Goal: Task Accomplishment & Management: Manage account settings

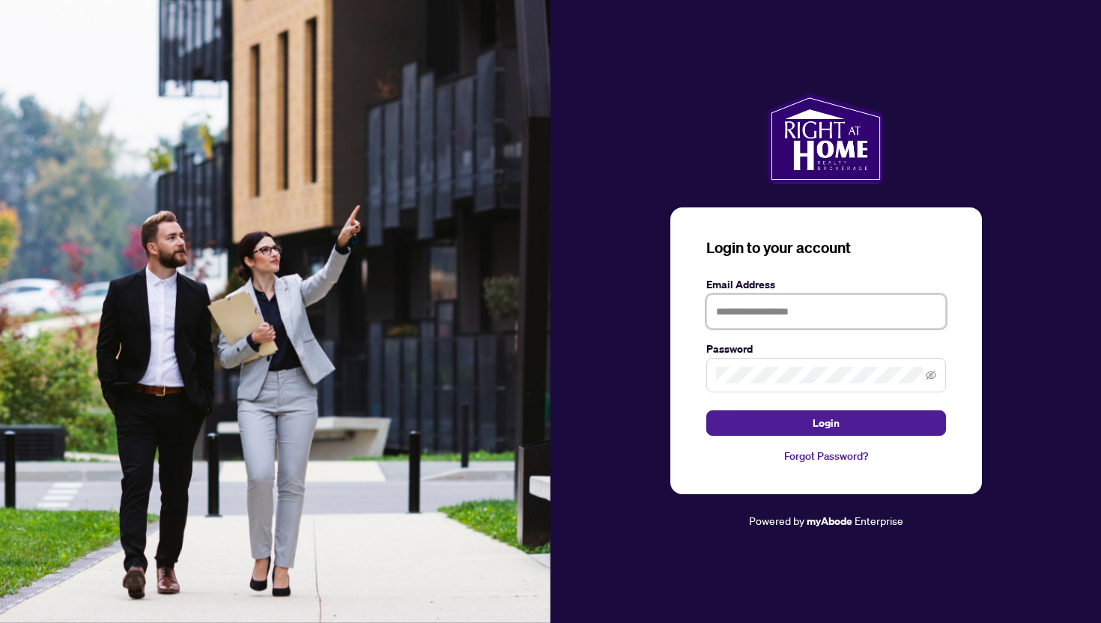
click at [769, 318] on input "text" at bounding box center [827, 311] width 240 height 34
type input "**********"
click at [743, 367] on span at bounding box center [827, 375] width 240 height 34
click at [934, 381] on icon "eye-invisible" at bounding box center [931, 375] width 10 height 10
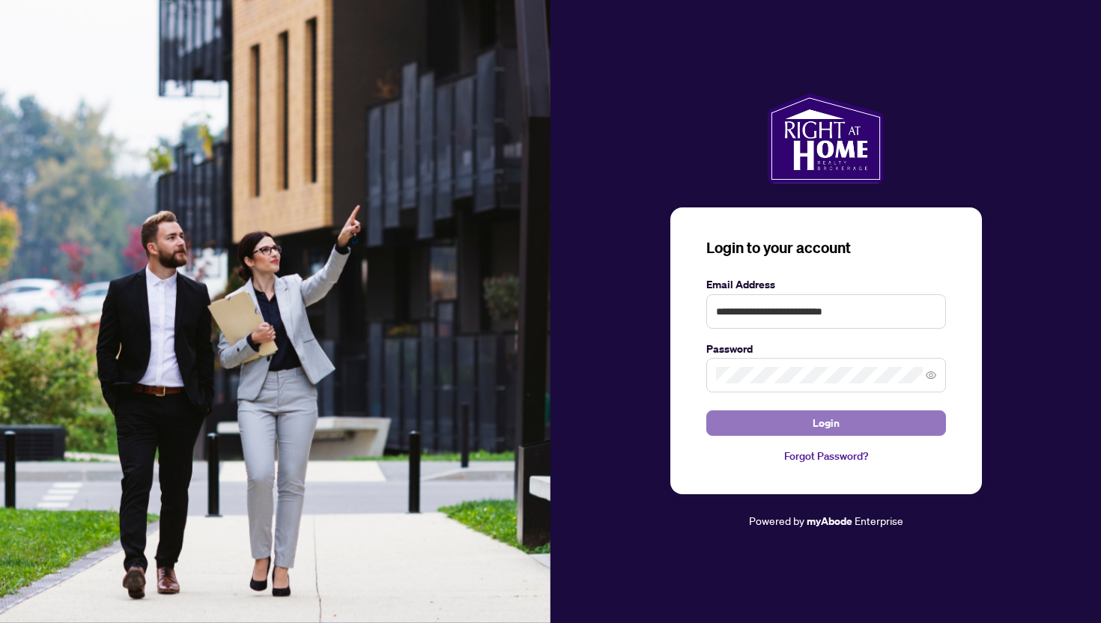
click at [820, 425] on span "Login" at bounding box center [826, 423] width 27 height 24
click at [784, 420] on button "Login" at bounding box center [827, 423] width 240 height 25
click at [799, 425] on button "Login" at bounding box center [827, 423] width 240 height 25
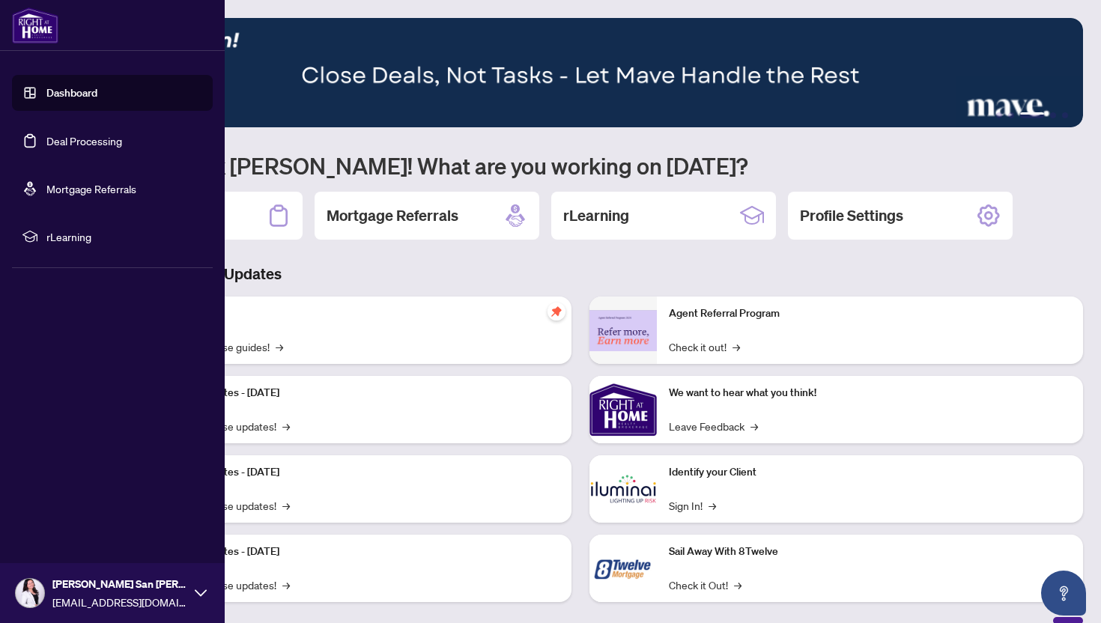
click at [64, 140] on link "Deal Processing" at bounding box center [84, 140] width 76 height 13
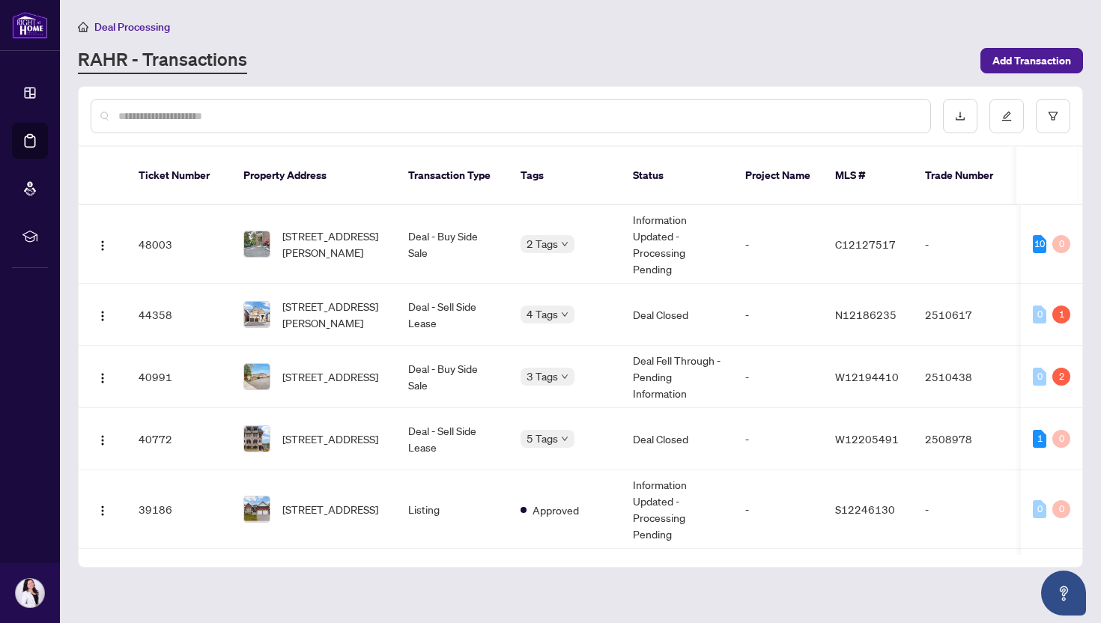
click at [769, 21] on div "Deal Processing" at bounding box center [580, 26] width 1005 height 17
click at [401, 235] on td "Deal - Buy Side Sale" at bounding box center [452, 244] width 112 height 79
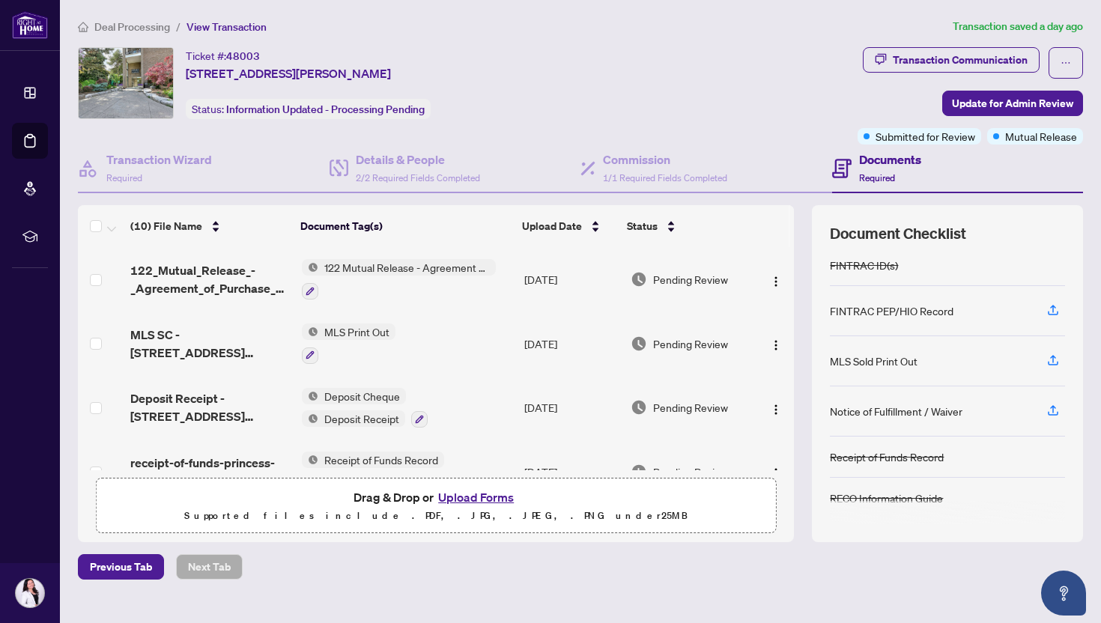
scroll to position [25, 0]
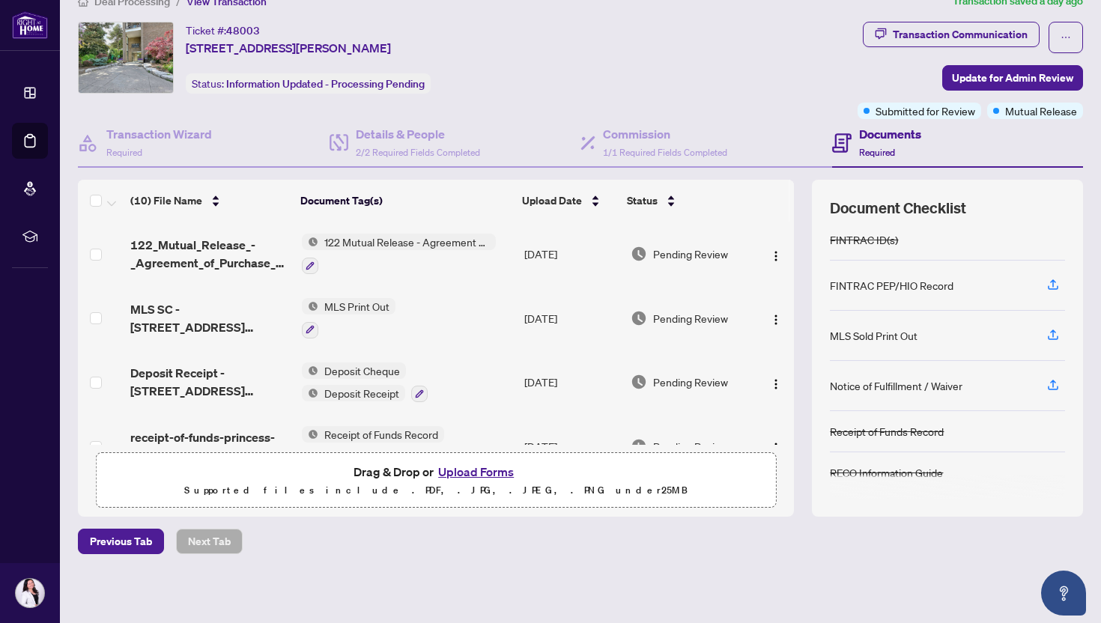
click at [448, 468] on button "Upload Forms" at bounding box center [476, 471] width 85 height 19
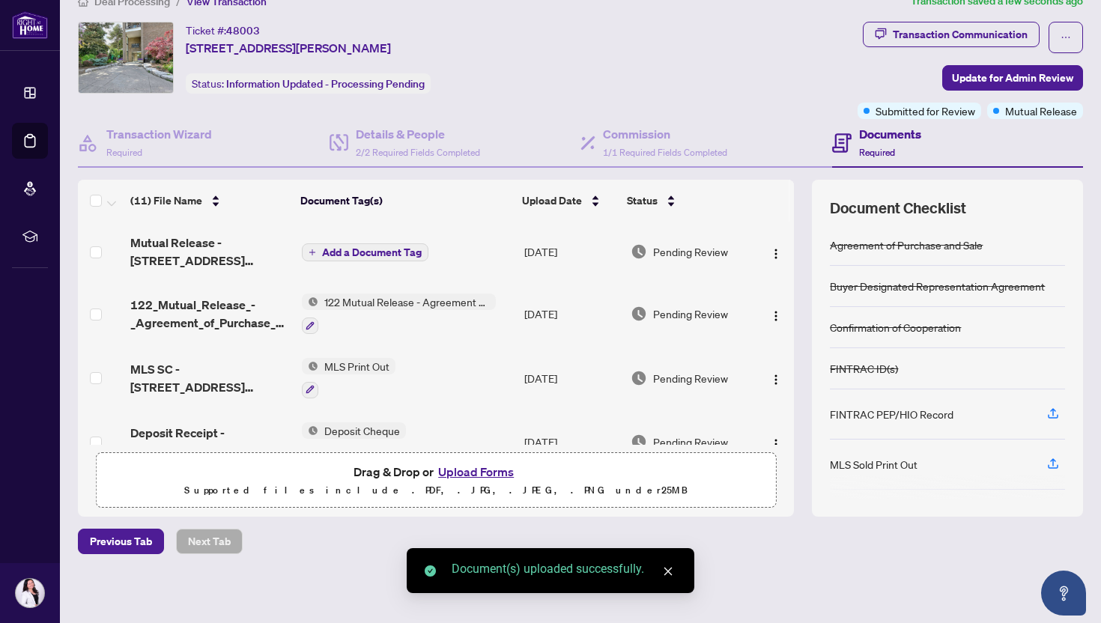
click at [350, 251] on span "Add a Document Tag" at bounding box center [372, 252] width 100 height 10
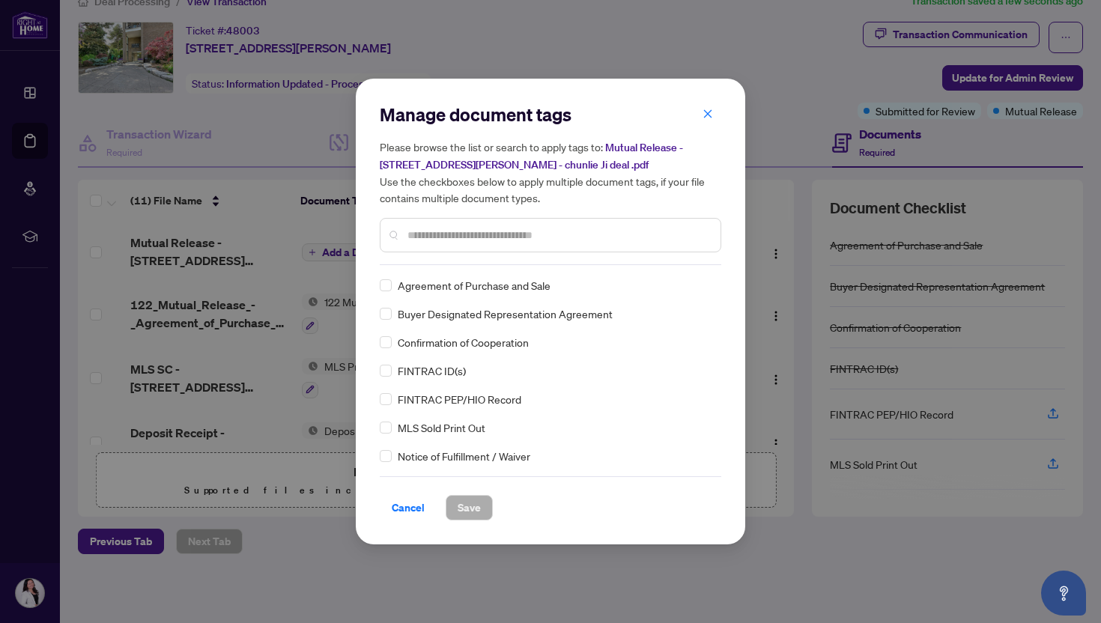
click at [465, 241] on input "text" at bounding box center [558, 235] width 301 height 16
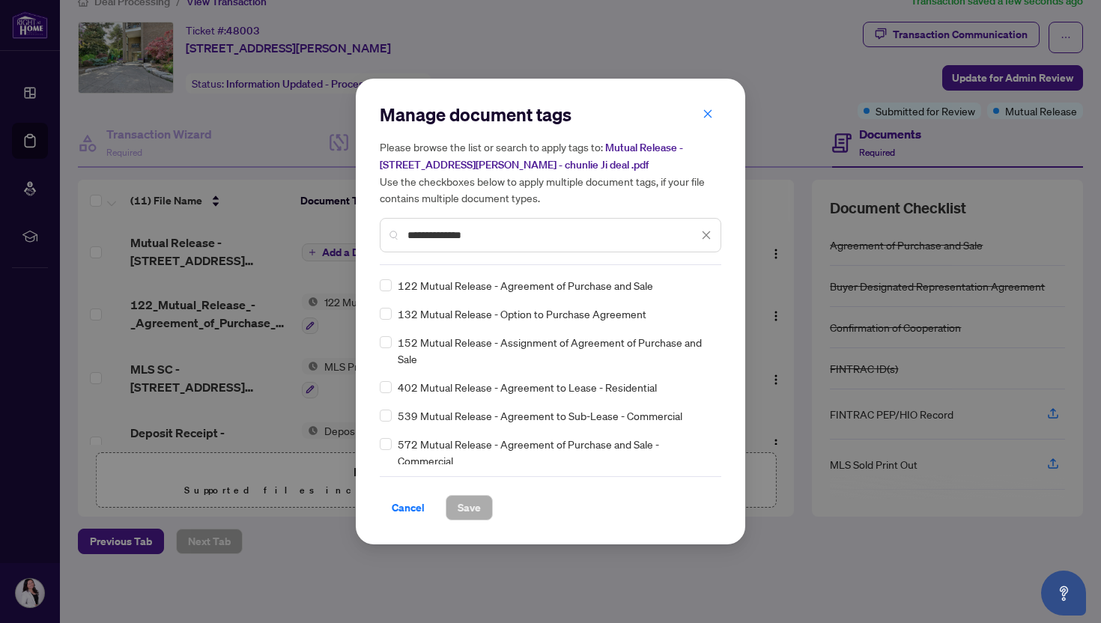
type input "**********"
click at [515, 287] on span "122 Mutual Release - Agreement of Purchase and Sale" at bounding box center [525, 285] width 255 height 16
click at [462, 515] on span "Save" at bounding box center [469, 508] width 23 height 24
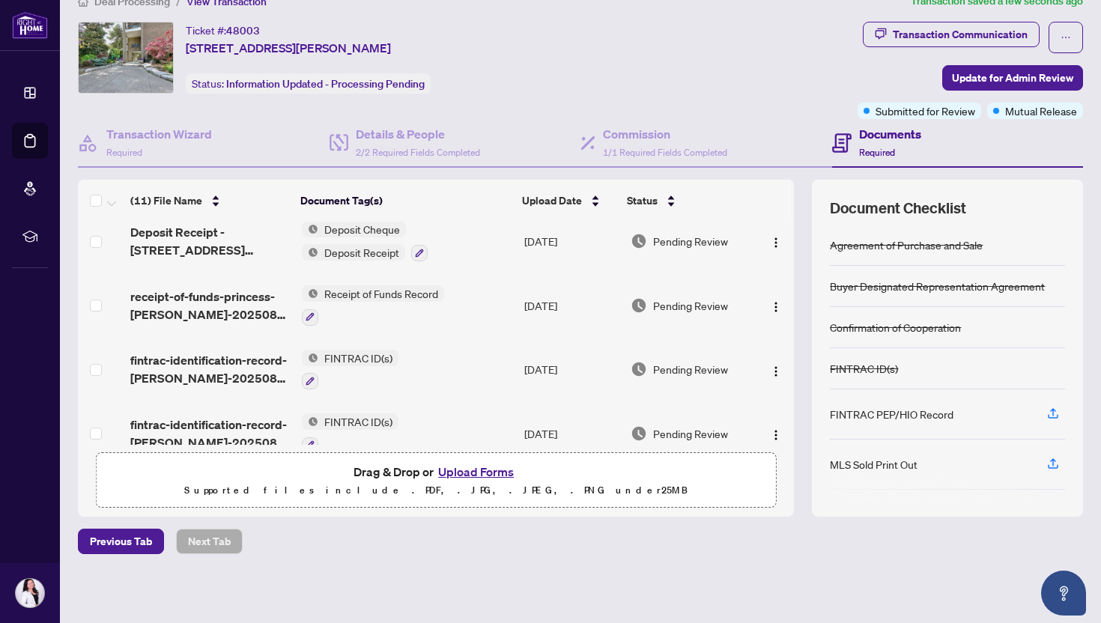
scroll to position [0, 0]
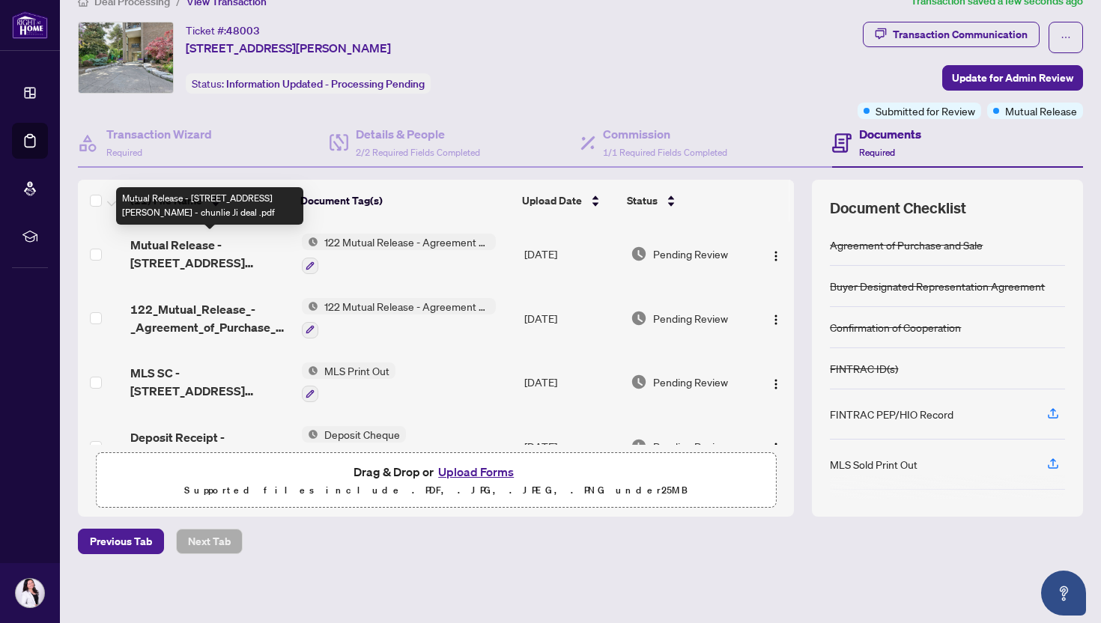
click at [195, 241] on span "Mutual Release - [STREET_ADDRESS][PERSON_NAME] - chunlie Ji deal .pdf" at bounding box center [210, 254] width 160 height 36
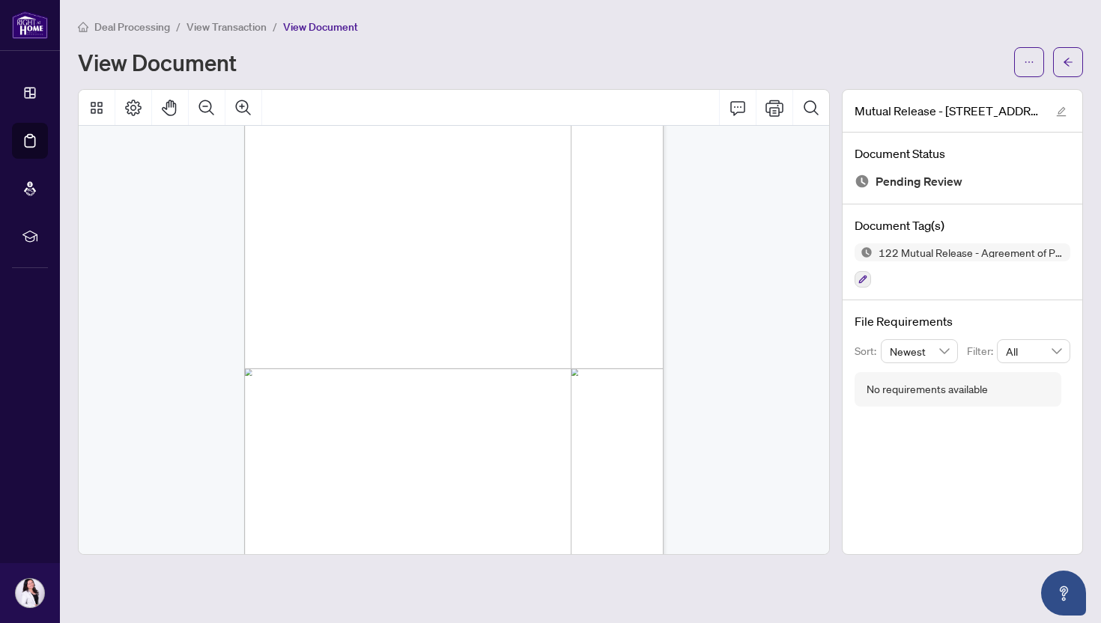
scroll to position [99, 0]
click at [231, 27] on span "View Transaction" at bounding box center [227, 26] width 80 height 13
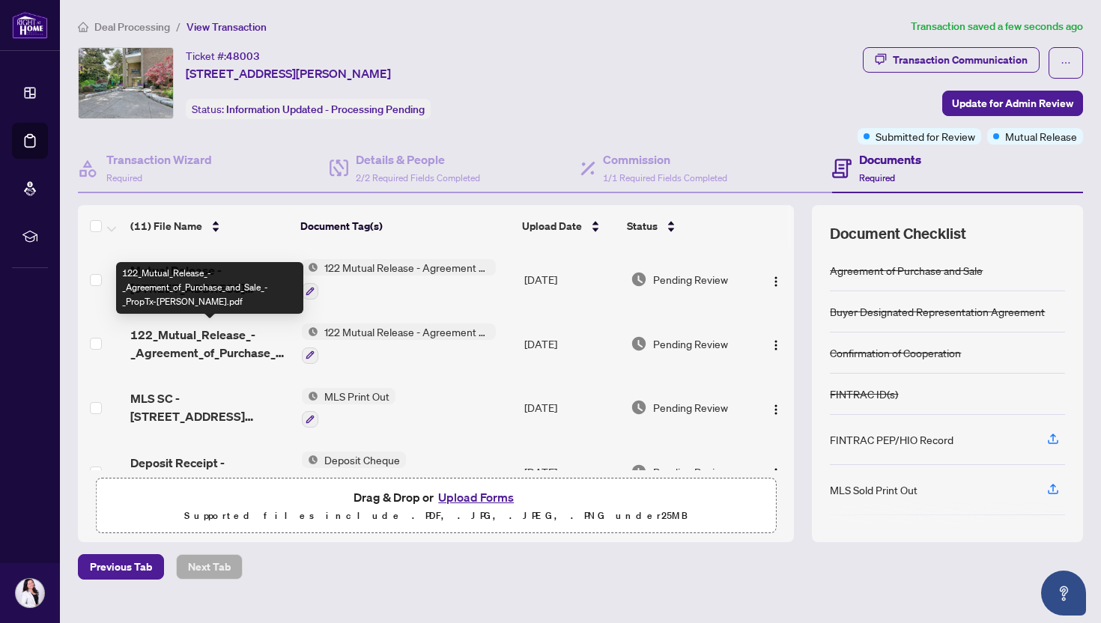
click at [205, 336] on span "122_Mutual_Release_-_Agreement_of_Purchase_and_Sale_-_PropTx-[PERSON_NAME].pdf" at bounding box center [210, 344] width 160 height 36
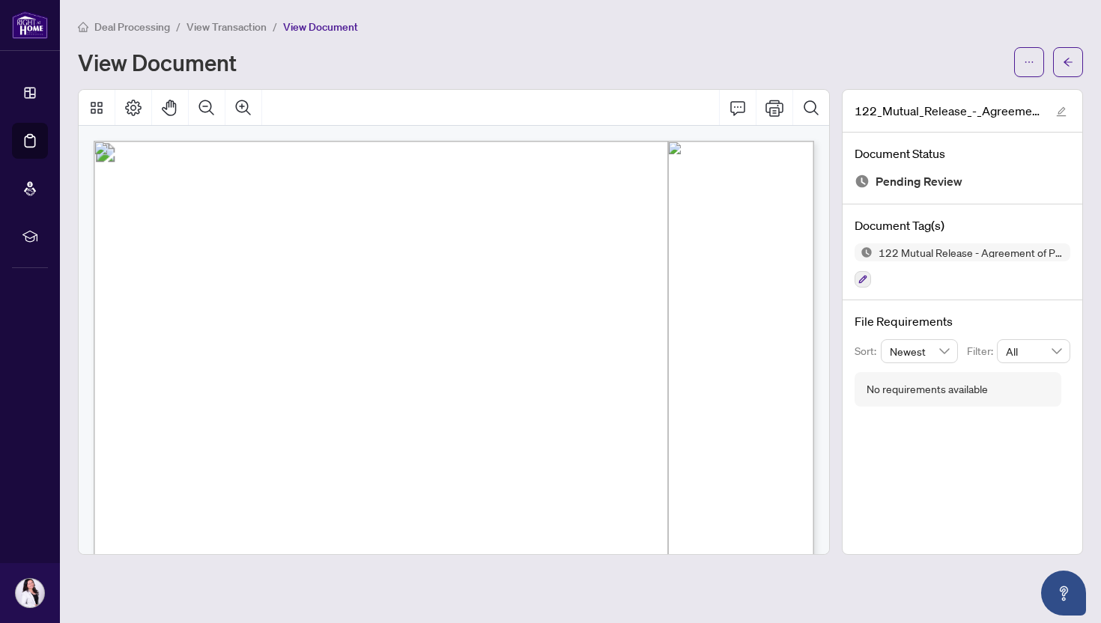
click at [217, 13] on main "Deal Processing / View Transaction / View Document View Document 122_Mutual_Rel…" at bounding box center [580, 311] width 1041 height 623
click at [216, 24] on span "View Transaction" at bounding box center [227, 26] width 80 height 13
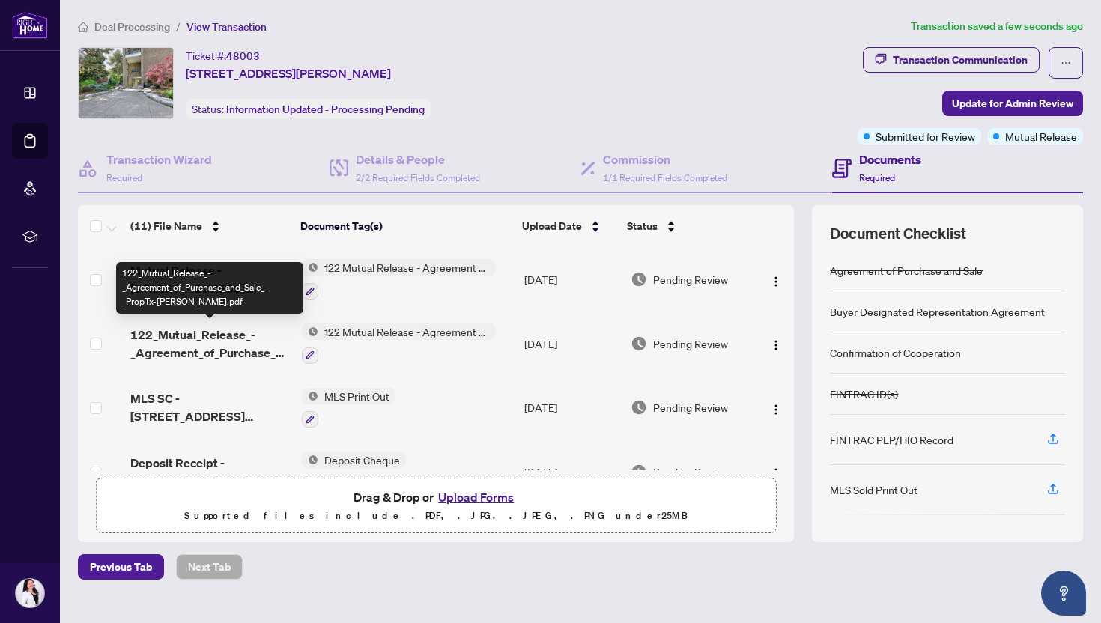
click at [207, 335] on span "122_Mutual_Release_-_Agreement_of_Purchase_and_Sale_-_PropTx-[PERSON_NAME].pdf" at bounding box center [210, 344] width 160 height 36
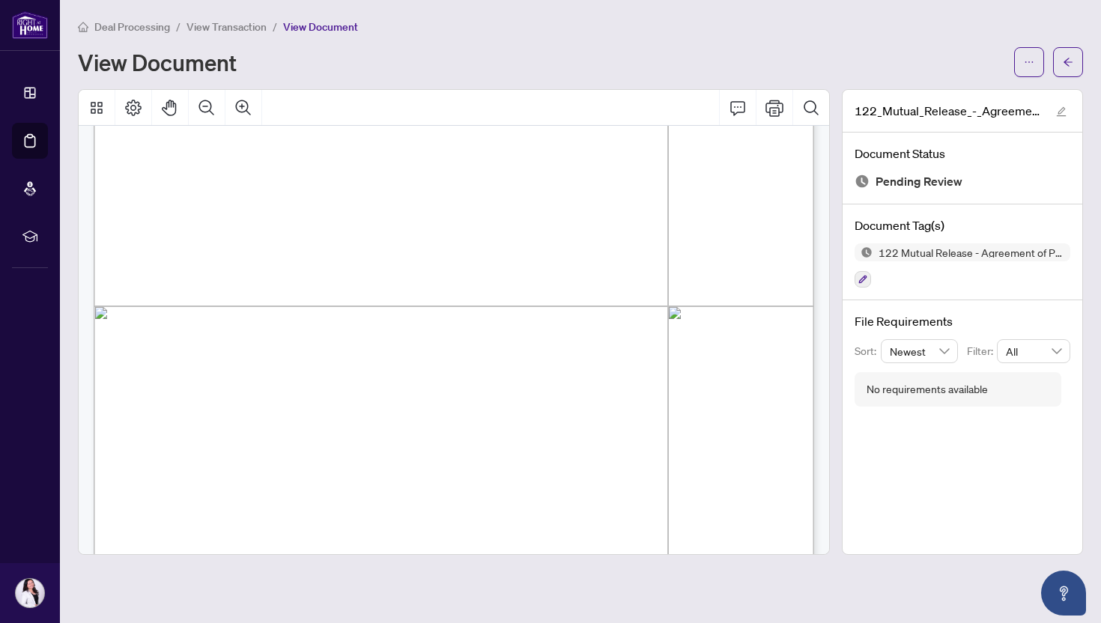
scroll to position [534, 0]
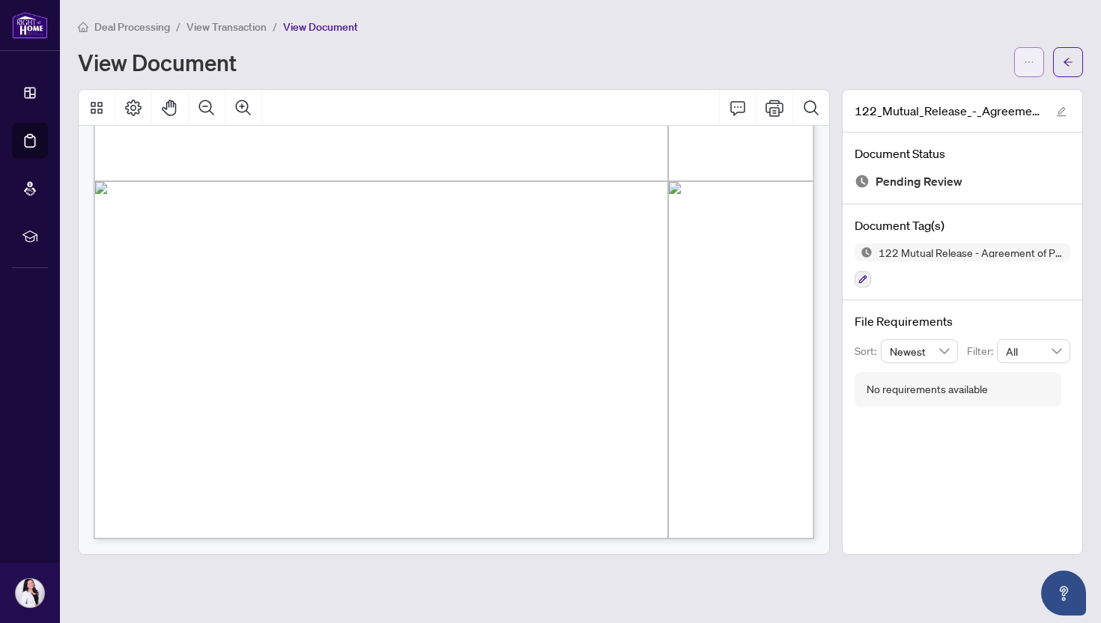
click at [1033, 57] on icon "ellipsis" at bounding box center [1029, 62] width 10 height 10
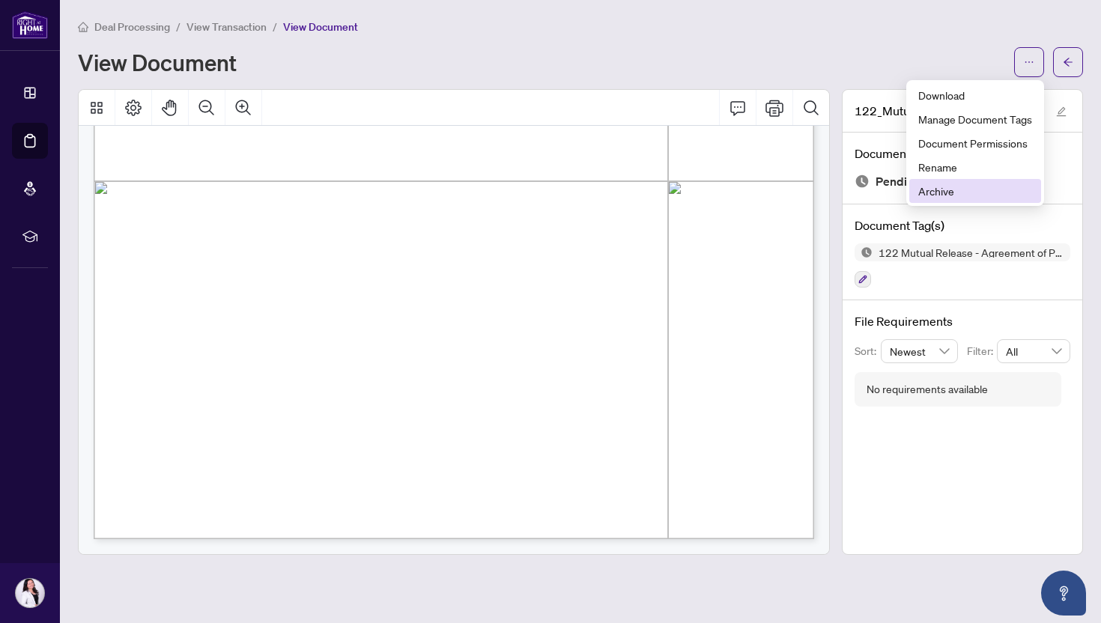
click at [931, 188] on span "Archive" at bounding box center [976, 191] width 114 height 16
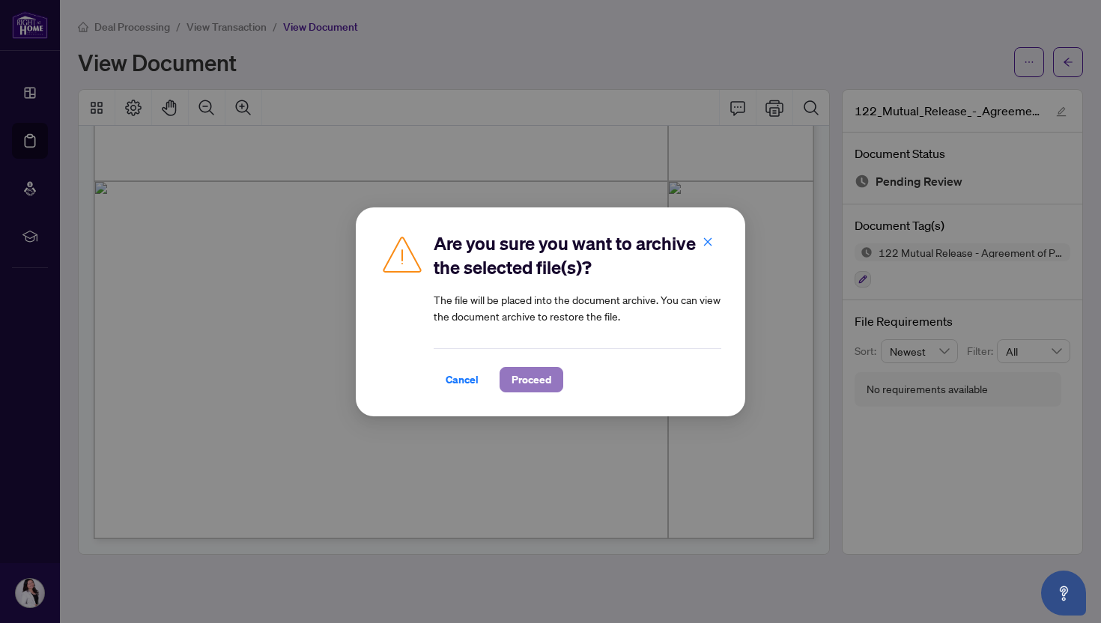
click at [525, 376] on span "Proceed" at bounding box center [532, 380] width 40 height 24
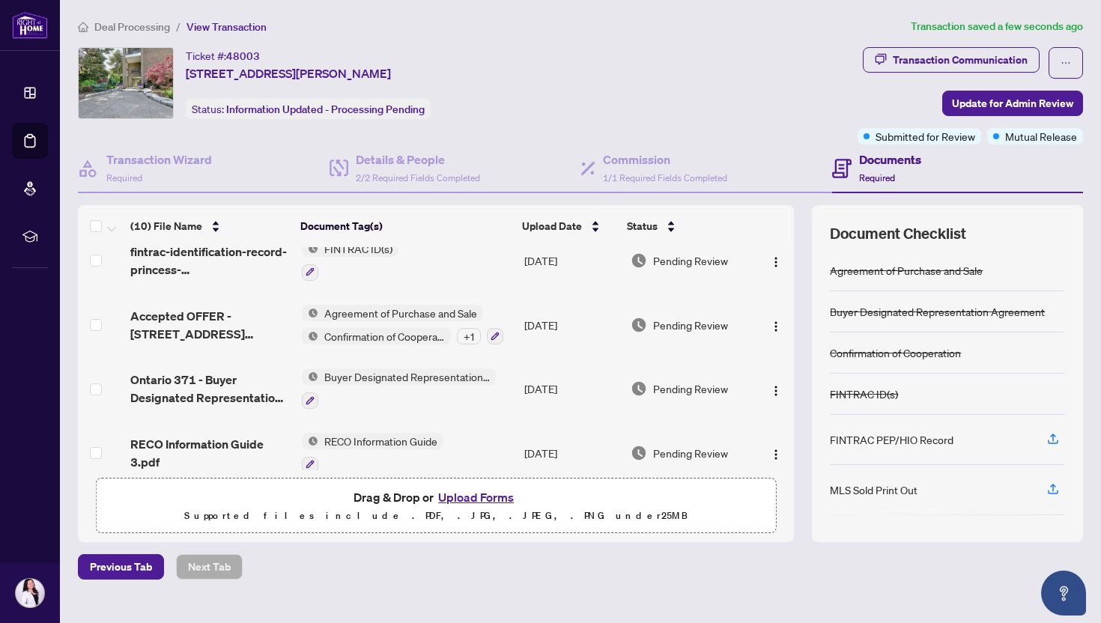
scroll to position [413, 0]
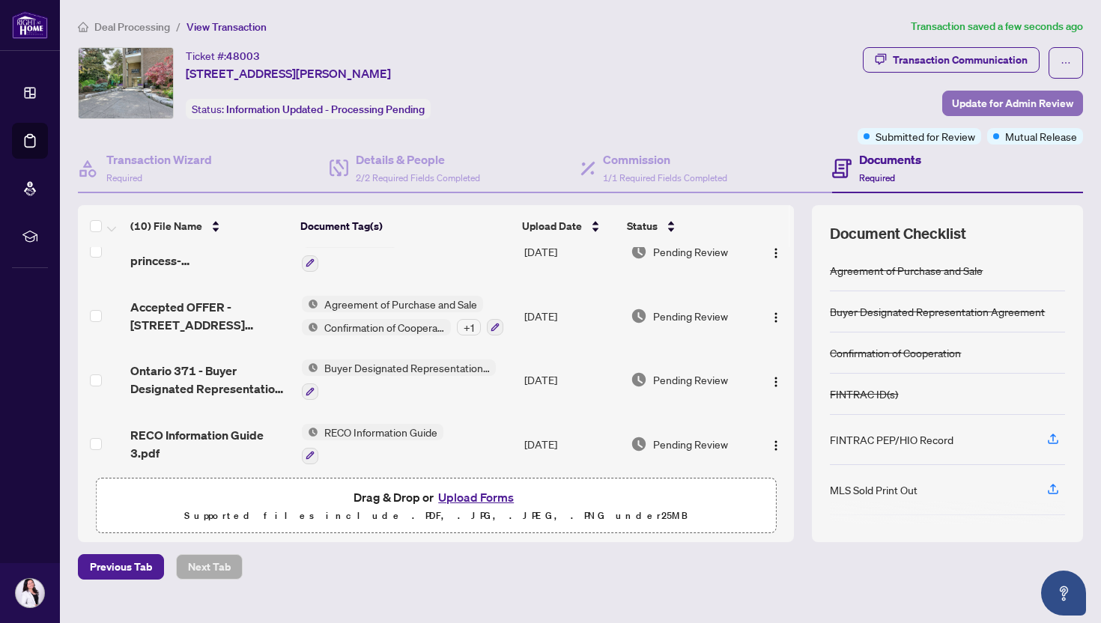
click at [1020, 103] on span "Update for Admin Review" at bounding box center [1012, 103] width 121 height 24
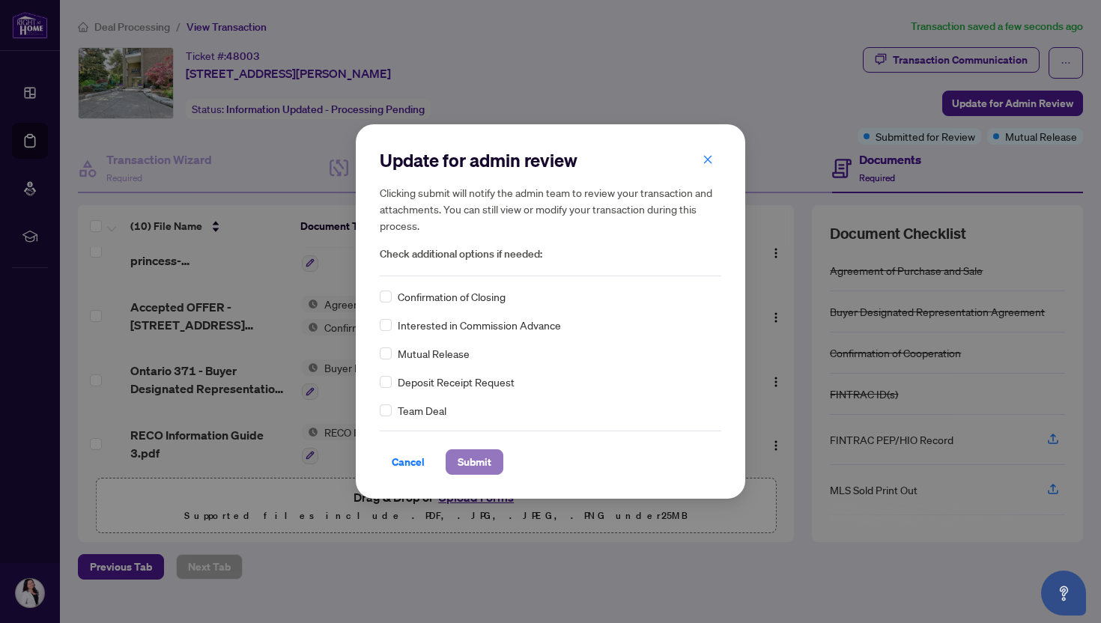
click at [470, 462] on span "Submit" at bounding box center [475, 462] width 34 height 24
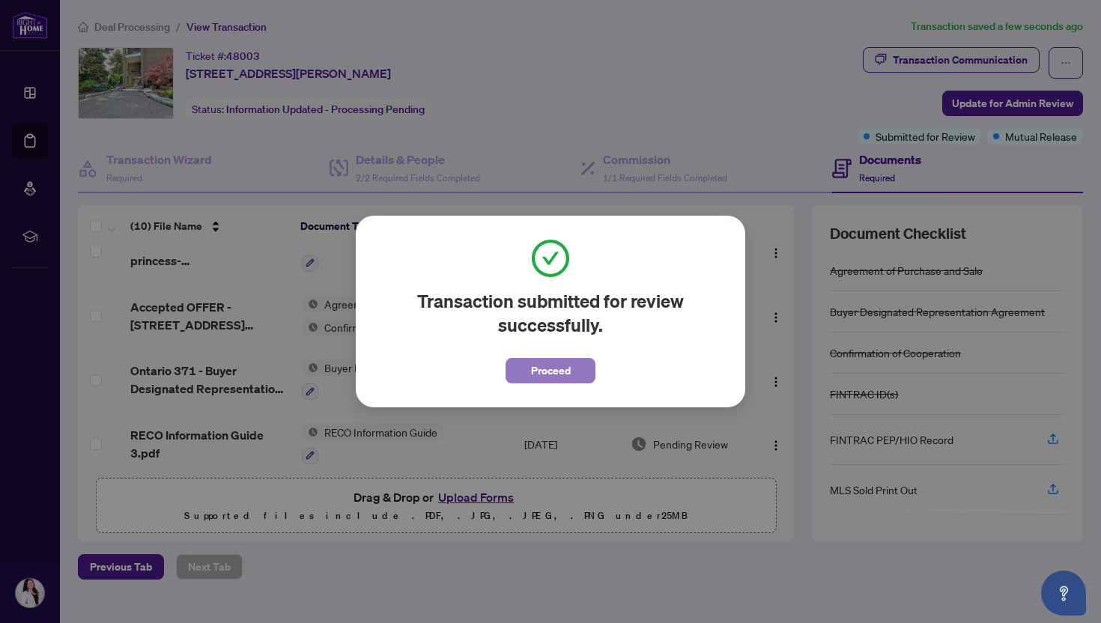
click at [545, 378] on span "Proceed" at bounding box center [551, 371] width 40 height 24
